Goal: Information Seeking & Learning: Learn about a topic

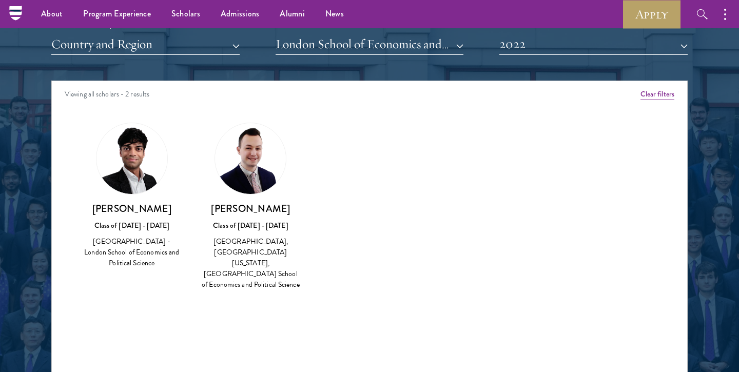
scroll to position [1277, 0]
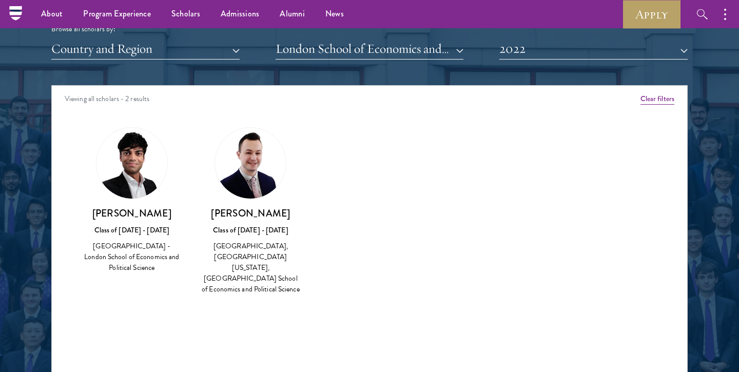
click at [249, 182] on img at bounding box center [250, 163] width 71 height 71
click at [249, 209] on h3 "[PERSON_NAME]" at bounding box center [251, 213] width 98 height 13
click at [536, 51] on button "2022" at bounding box center [593, 48] width 188 height 21
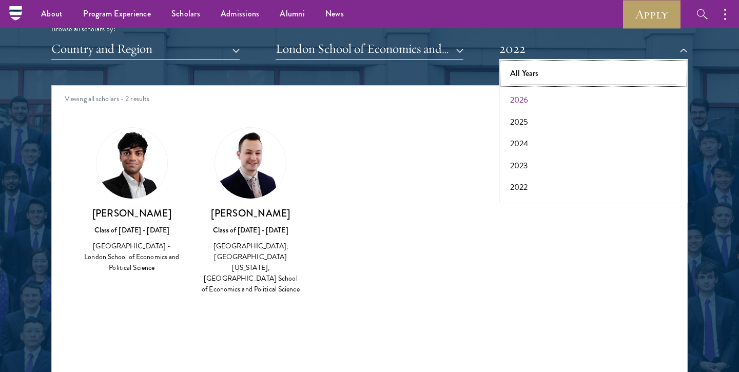
click at [535, 76] on button "All Years" at bounding box center [593, 74] width 182 height 22
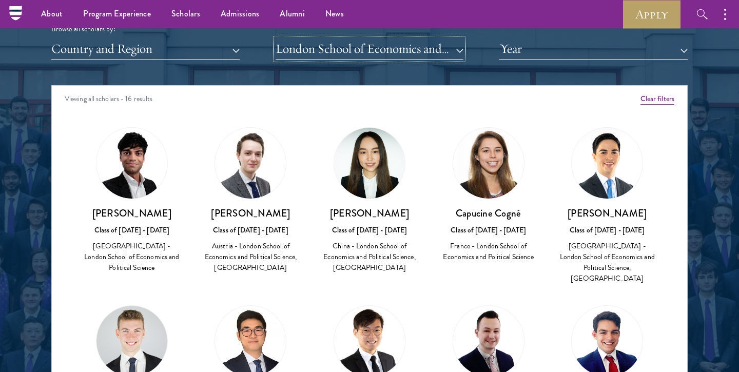
click at [367, 47] on button "London School of Economics and Political Science" at bounding box center [369, 48] width 188 height 21
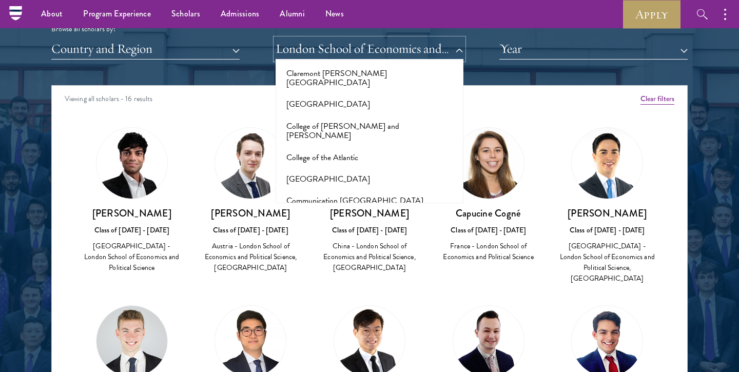
scroll to position [1503, 0]
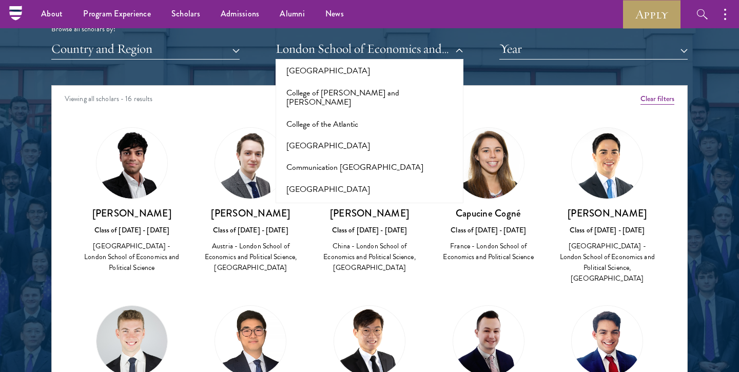
click at [329, 222] on button "[GEOGRAPHIC_DATA]" at bounding box center [370, 233] width 182 height 22
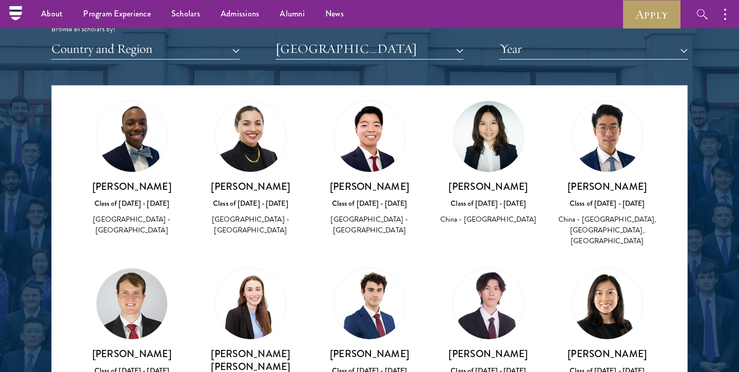
scroll to position [449, 0]
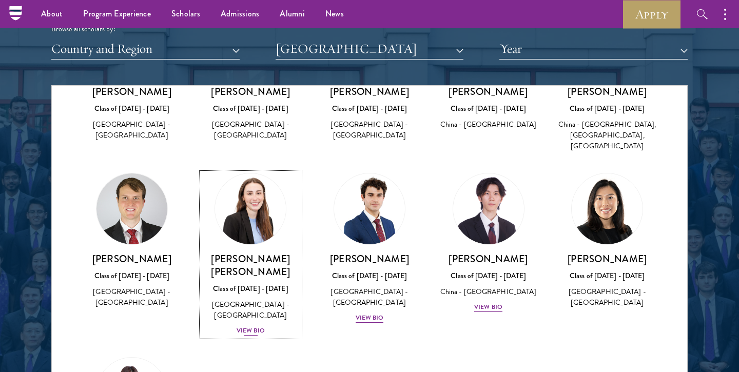
click at [266, 266] on div "[PERSON_NAME] [PERSON_NAME] Class of [DATE] - [DATE] [GEOGRAPHIC_DATA] - [GEOGR…" at bounding box center [251, 294] width 98 height 84
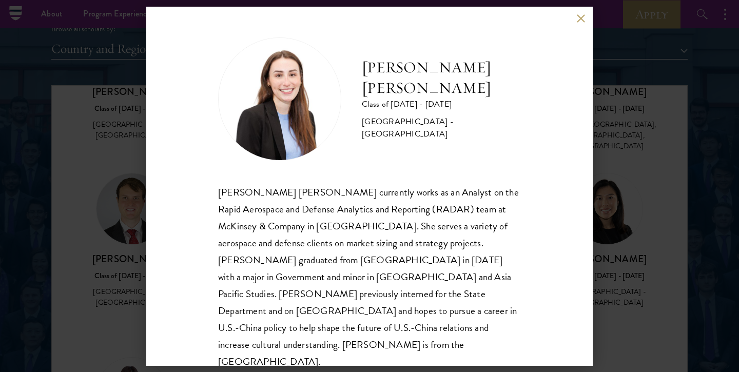
click at [579, 22] on button at bounding box center [580, 18] width 9 height 9
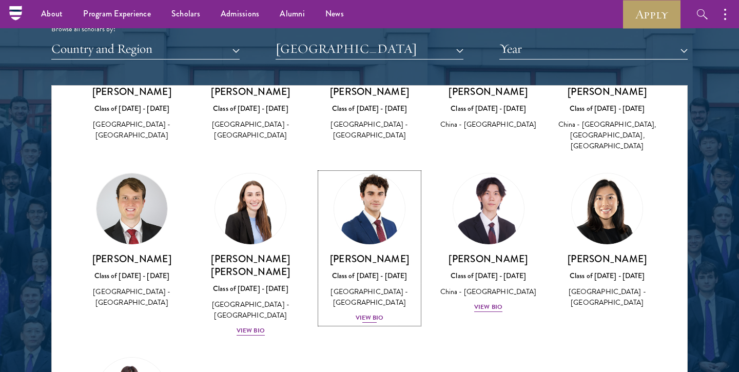
click at [362, 301] on div "[GEOGRAPHIC_DATA] - [GEOGRAPHIC_DATA]" at bounding box center [369, 297] width 98 height 22
